Goal: Transaction & Acquisition: Purchase product/service

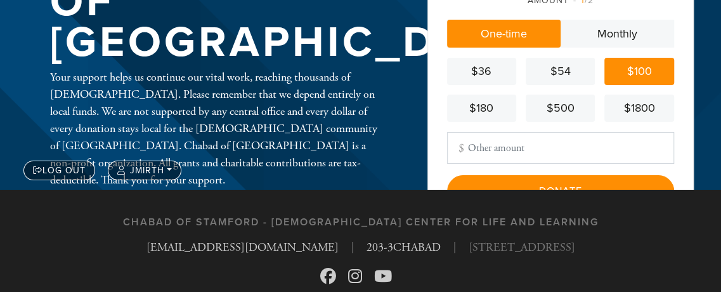
scroll to position [126, 0]
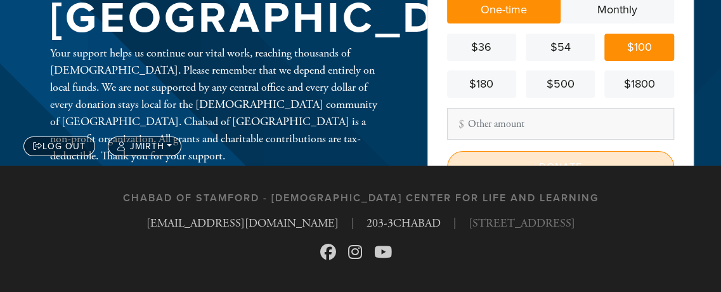
click at [563, 160] on input "Donate" at bounding box center [560, 167] width 227 height 32
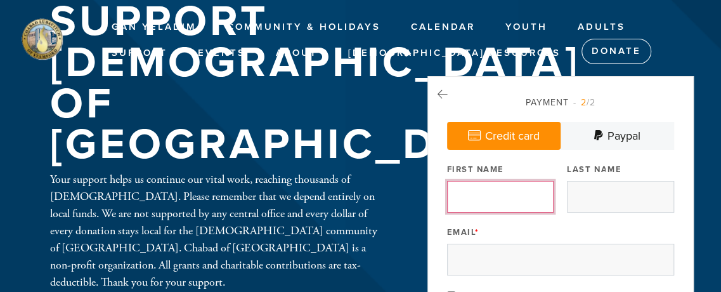
click at [471, 195] on input "First Name" at bounding box center [500, 197] width 107 height 32
type input "Joseph"
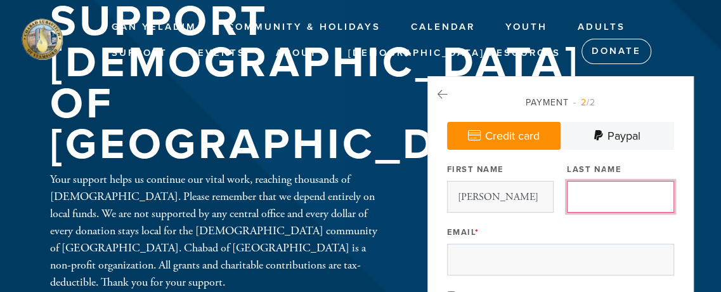
type input "Mirth"
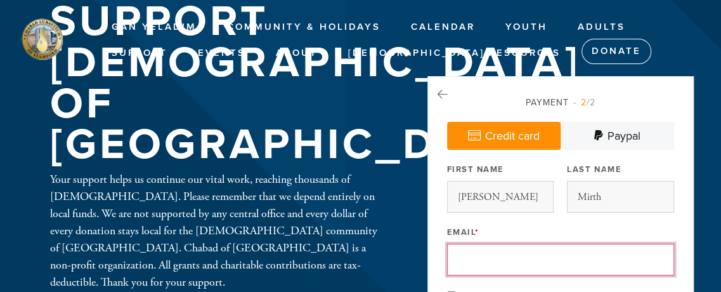
type input "jos.mirth@yahoo.com"
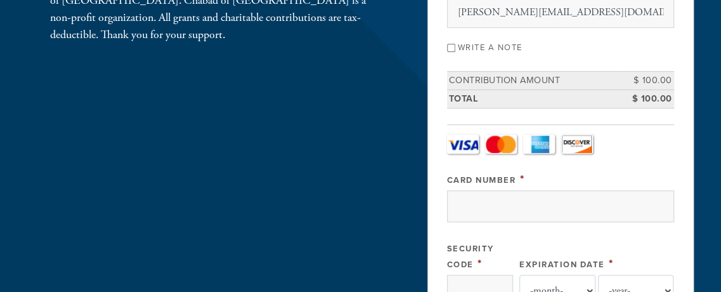
scroll to position [274, 0]
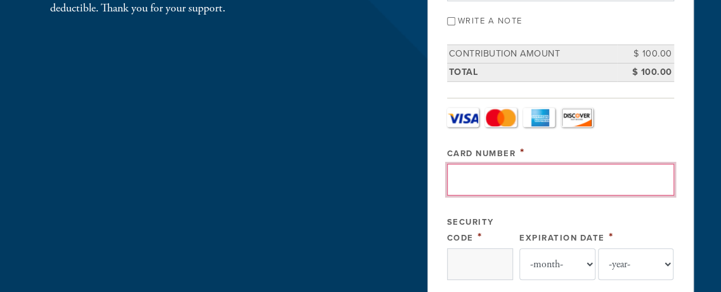
paste input "4050371114346246"
type input "4050371114346246"
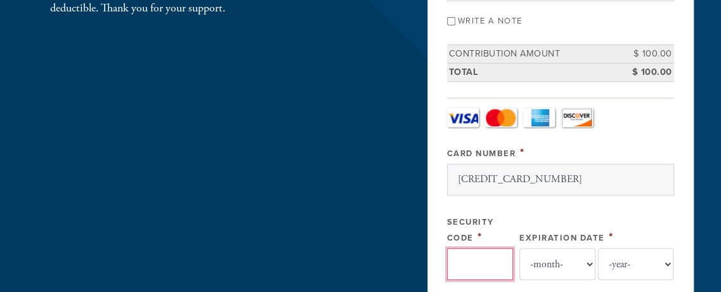
click at [460, 265] on input "Security Code" at bounding box center [480, 264] width 66 height 32
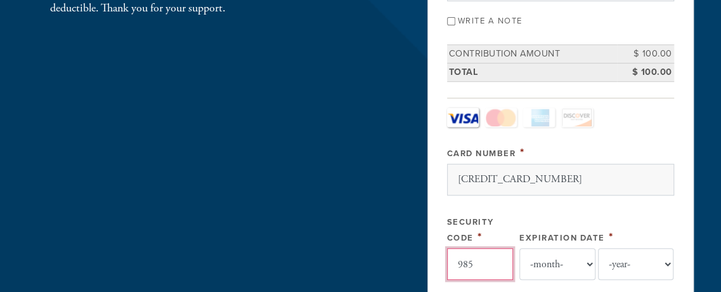
type input "985"
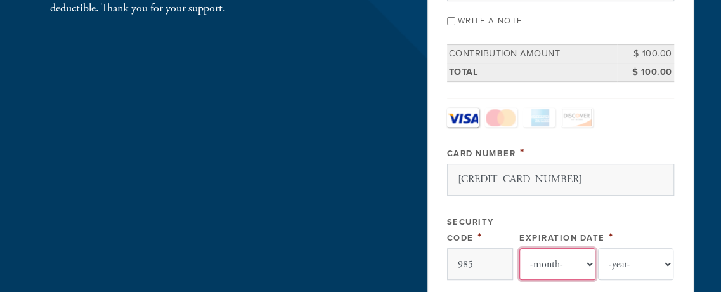
click at [519, 248] on select "-month- Jan Feb Mar Apr May Jun Jul Aug Sep Oct Nov Dec" at bounding box center [557, 264] width 76 height 32
select select "10"
click option "Oct" at bounding box center [0, 0] width 0 height 0
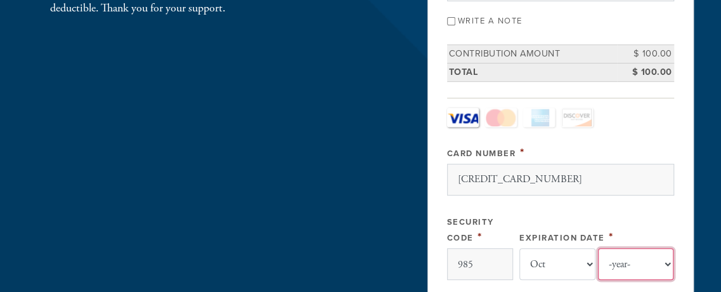
click at [598, 248] on select "-year- 2025 2026 2027 2028 2029 2030 2031 2032 2033 2034 2035" at bounding box center [636, 264] width 76 height 32
select select "2028"
click option "2028" at bounding box center [0, 0] width 0 height 0
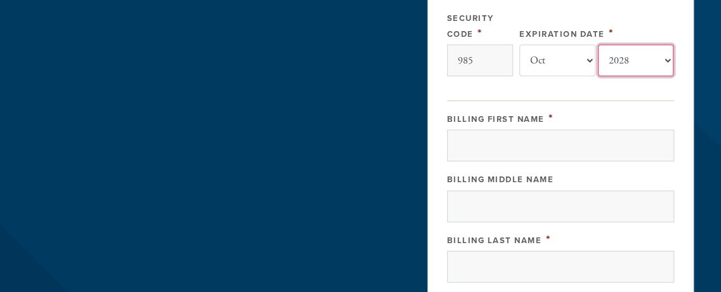
scroll to position [479, 0]
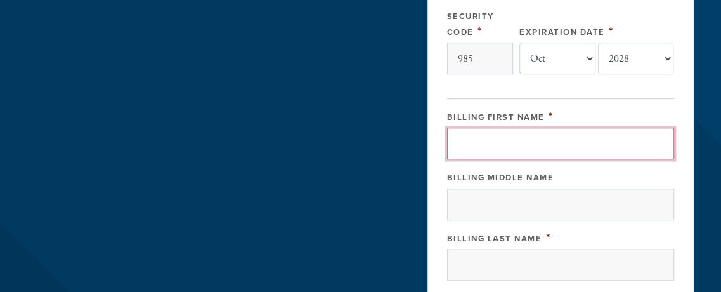
click at [461, 143] on input "Billing First Name" at bounding box center [560, 143] width 227 height 32
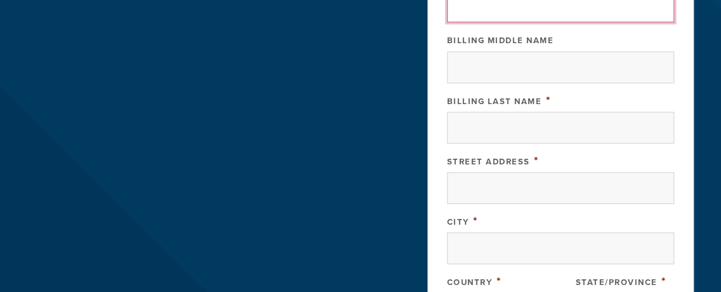
scroll to position [548, 0]
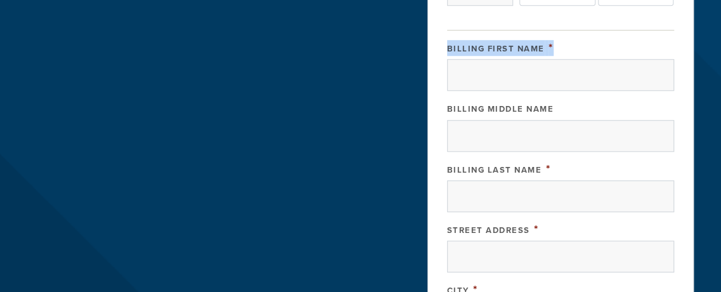
drag, startPoint x: 558, startPoint y: 41, endPoint x: 447, endPoint y: 46, distance: 111.1
click at [447, 46] on div "Billing First Name *" at bounding box center [560, 48] width 227 height 16
copy div "Billing First Name *"
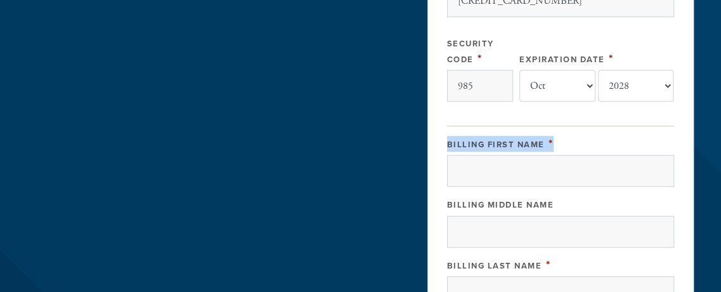
scroll to position [479, 0]
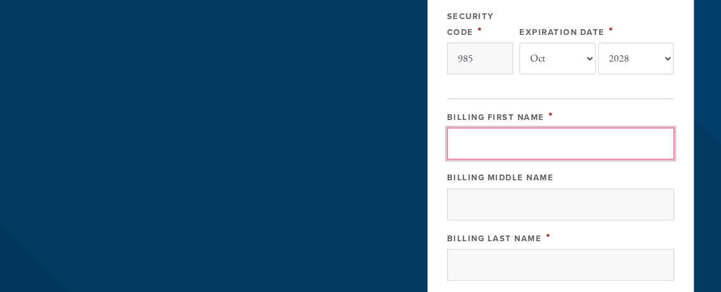
click at [465, 143] on input "Billing First Name" at bounding box center [560, 143] width 227 height 32
type input "Joseph"
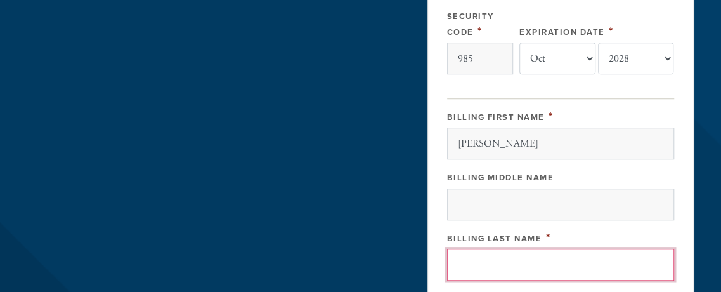
type input "Mirth"
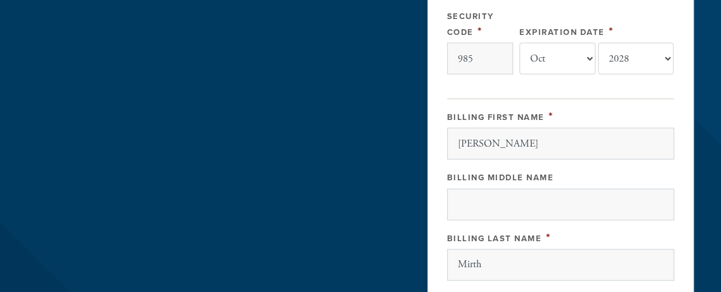
type input "27 Northill St Apt 2Y Apt 2Y"
type input "Stamford"
type input "US"
type input "AL"
type input "06907"
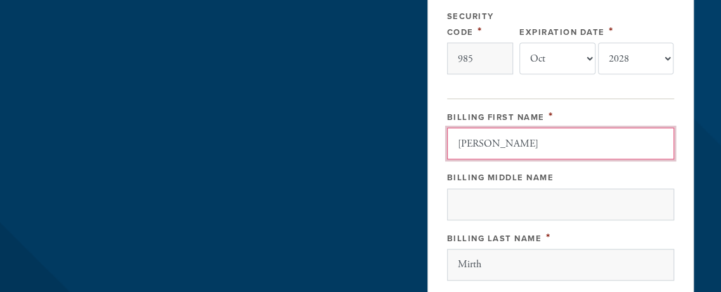
type input "US"
type input "AL"
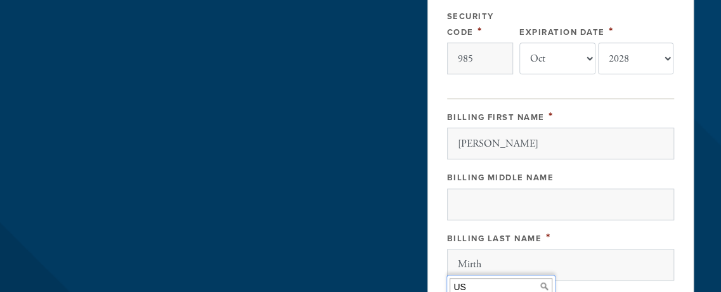
scroll to position [747, 0]
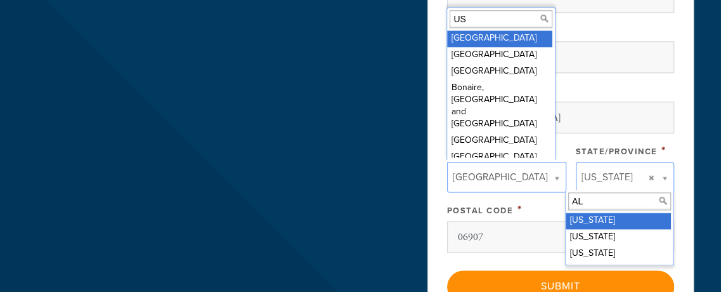
type input "US"
type input "AL"
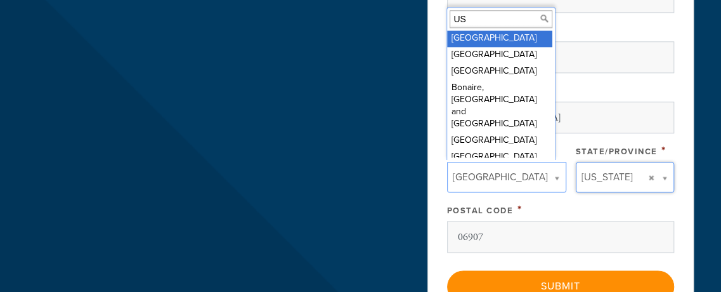
click at [471, 20] on input "US" at bounding box center [501, 19] width 103 height 18
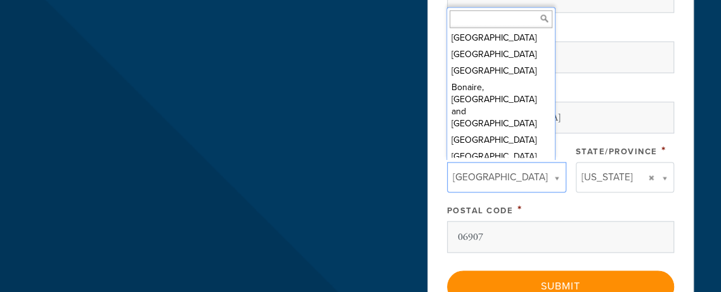
click at [476, 173] on span "United States" at bounding box center [500, 177] width 95 height 16
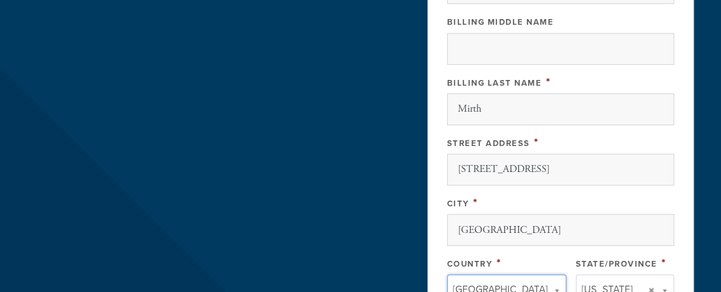
scroll to position [610, 0]
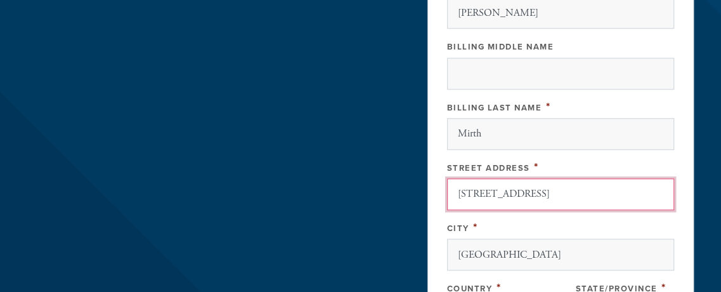
drag, startPoint x: 578, startPoint y: 190, endPoint x: 564, endPoint y: 196, distance: 15.7
click at [564, 196] on input "27 Northill St Apt 2Y Apt 2Y" at bounding box center [560, 194] width 227 height 32
type input "27 Northill St Apt 2Y"
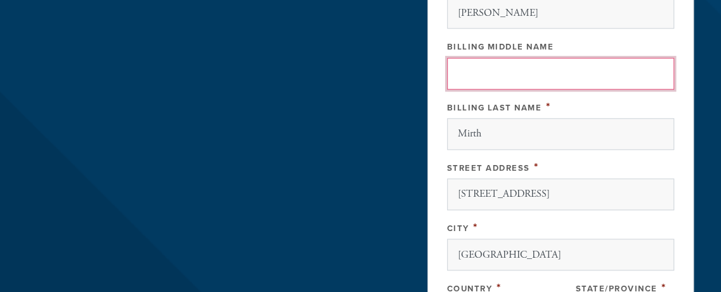
click at [614, 64] on input "Billing Middle Name" at bounding box center [560, 74] width 227 height 32
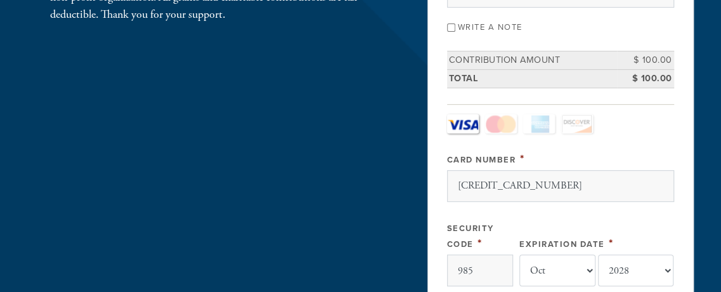
scroll to position [336, 0]
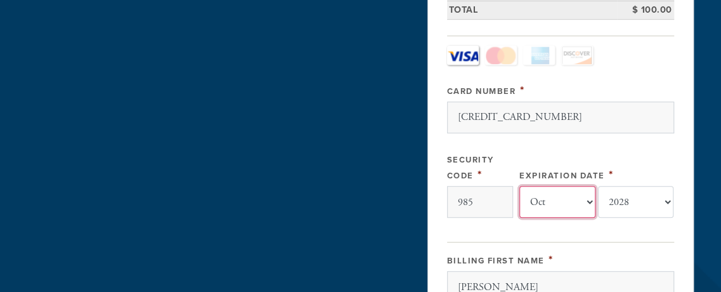
click at [519, 186] on select "-month- Jan Feb Mar Apr May Jun Jul Aug Sep Oct Nov Dec" at bounding box center [557, 202] width 76 height 32
select select "9"
click option "Sep" at bounding box center [0, 0] width 0 height 0
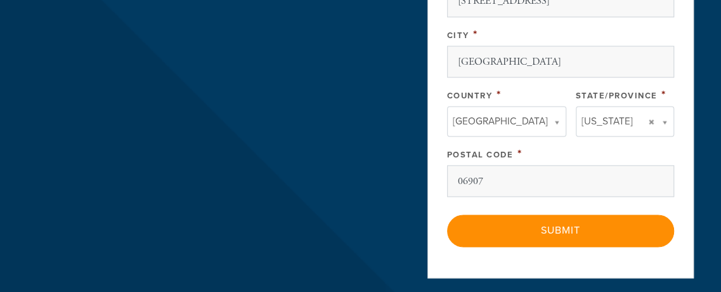
scroll to position [816, 0]
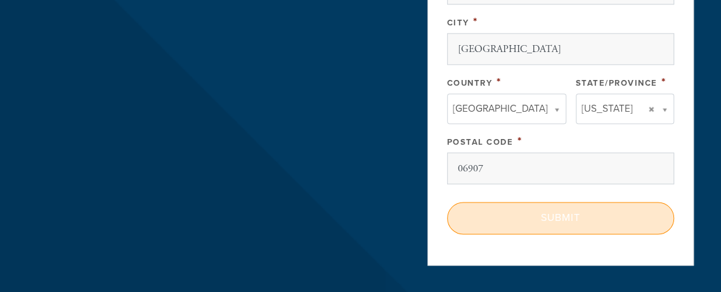
click at [558, 214] on input "Submit" at bounding box center [560, 218] width 227 height 32
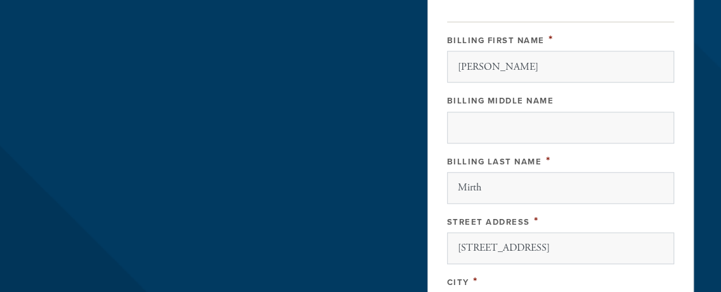
scroll to position [685, 0]
